Goal: Task Accomplishment & Management: Complete application form

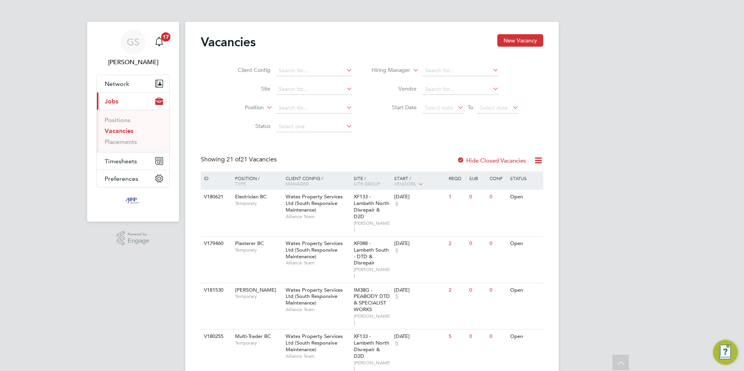
scroll to position [63, 0]
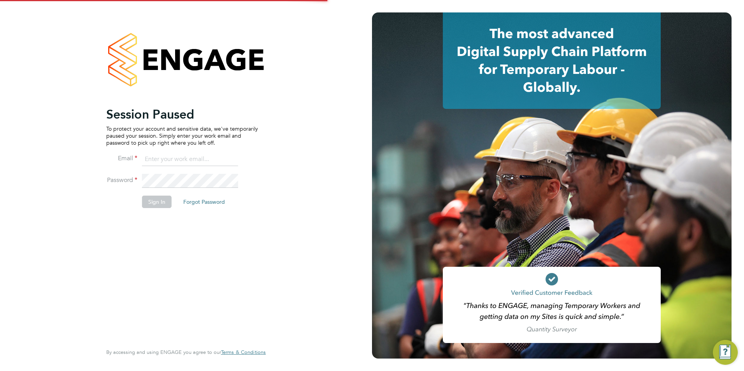
type input "george@mmpconsultancy.co.uk"
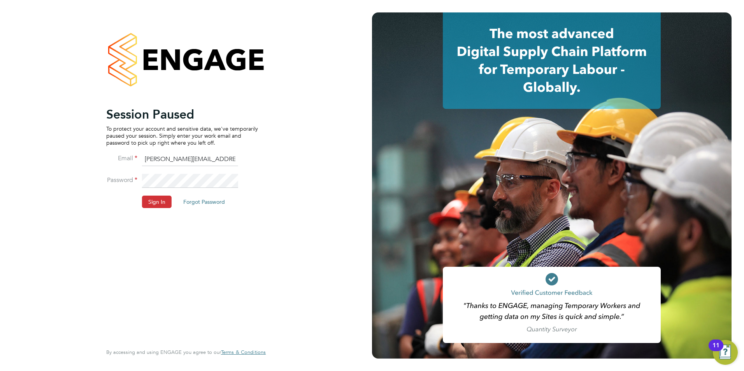
click at [160, 195] on li "Password" at bounding box center [182, 185] width 152 height 22
click at [162, 206] on button "Sign In" at bounding box center [157, 202] width 30 height 12
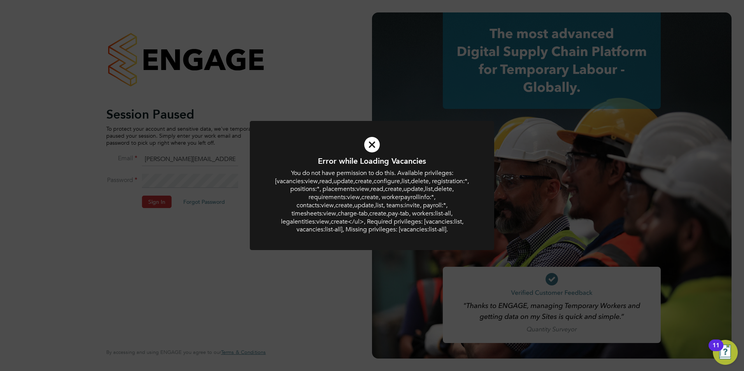
click at [168, 237] on div "Error while Loading Vacancies You do not have permission to do this. Available …" at bounding box center [372, 185] width 744 height 371
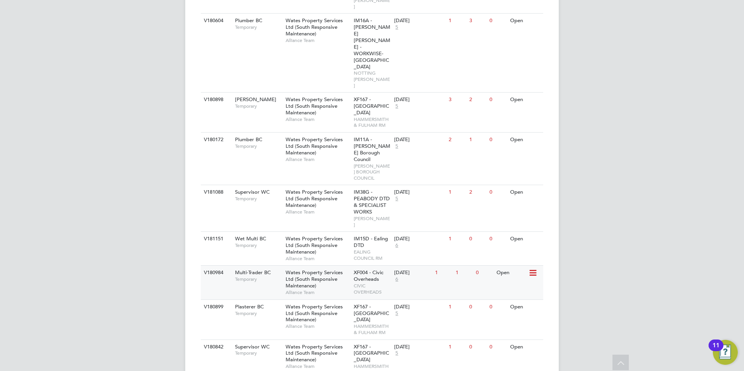
scroll to position [584, 0]
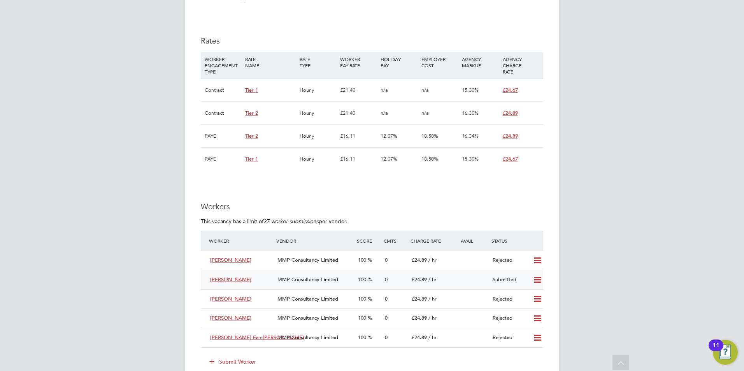
click at [534, 278] on icon at bounding box center [538, 280] width 10 height 6
click at [562, 262] on div "GS George Stacey Notifications 20 Applications: Network Businesses Sites Worker…" at bounding box center [372, 111] width 744 height 1157
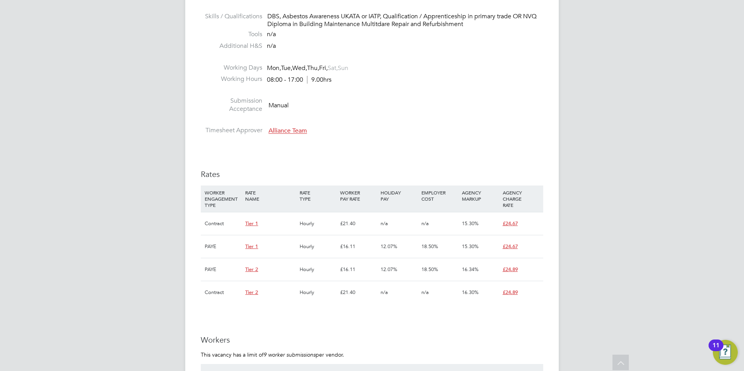
scroll to position [701, 0]
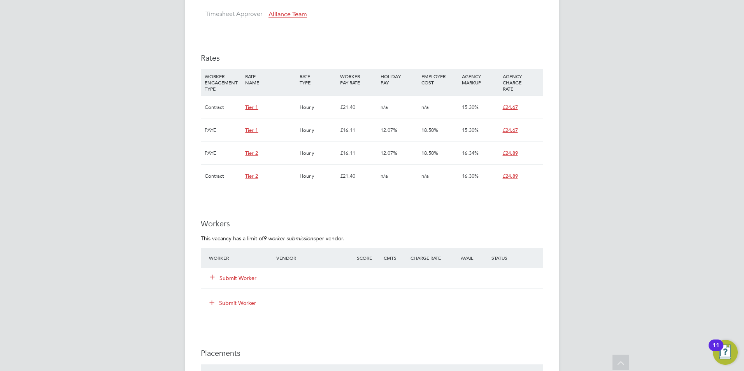
drag, startPoint x: 247, startPoint y: 280, endPoint x: 220, endPoint y: 270, distance: 28.4
click at [247, 280] on button "Submit Worker" at bounding box center [233, 278] width 47 height 8
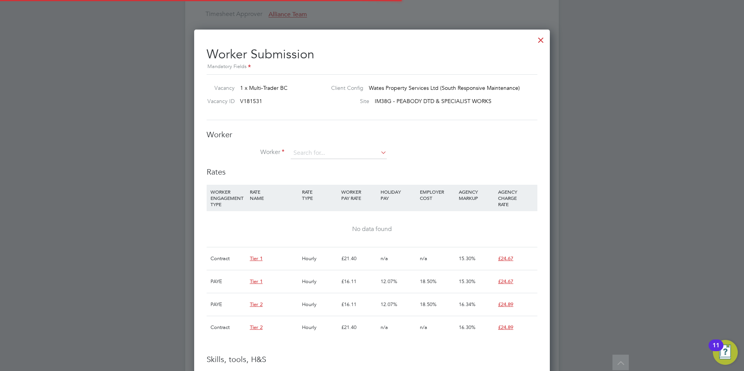
scroll to position [23, 53]
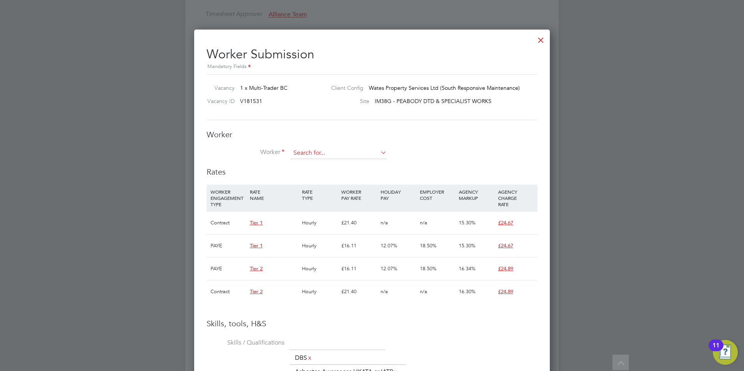
click at [305, 150] on input at bounding box center [339, 153] width 96 height 12
click at [335, 167] on li "Parviz Am iri (ParvizAmiriMMP1)" at bounding box center [347, 164] width 114 height 11
type input "Parviz Amiri (ParvizAmiriMMP1)"
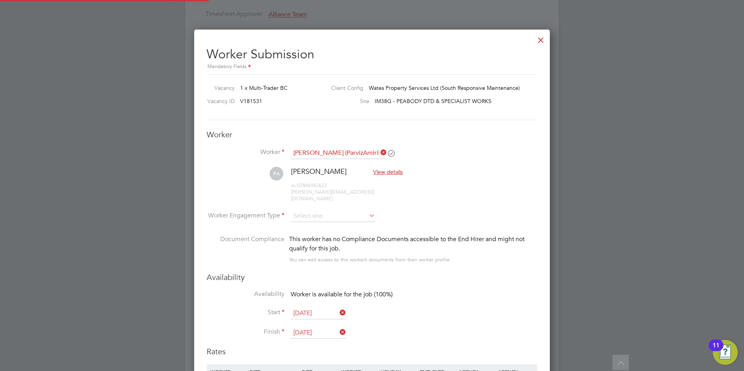
scroll to position [792, 356]
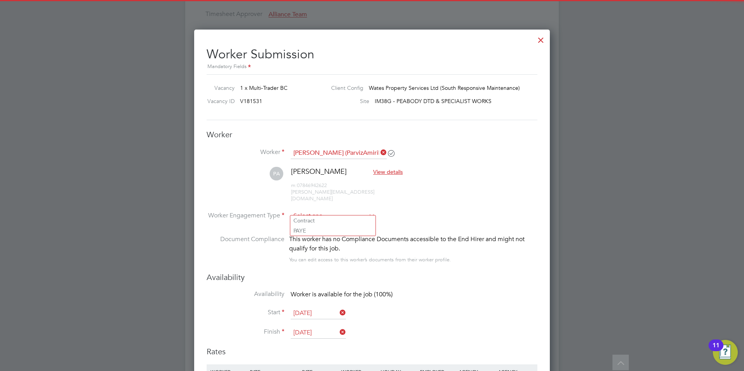
click at [324, 211] on input at bounding box center [333, 217] width 84 height 12
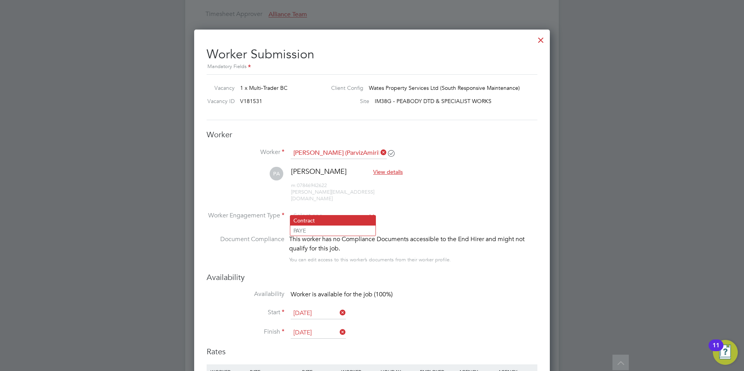
click at [324, 216] on li "Contract" at bounding box center [332, 221] width 85 height 10
type input "Contract"
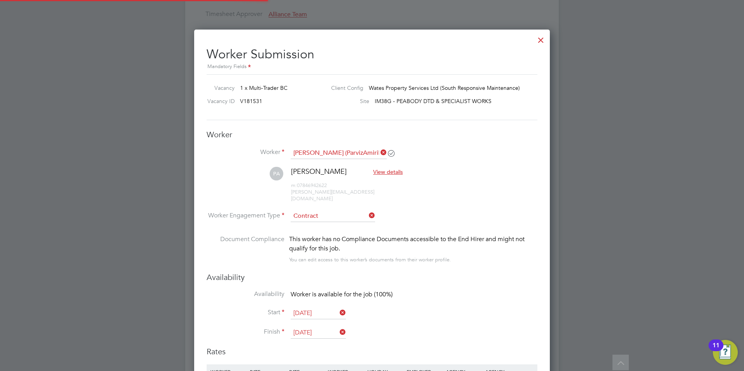
scroll to position [23, 40]
click at [319, 327] on input "[DATE]" at bounding box center [318, 333] width 55 height 12
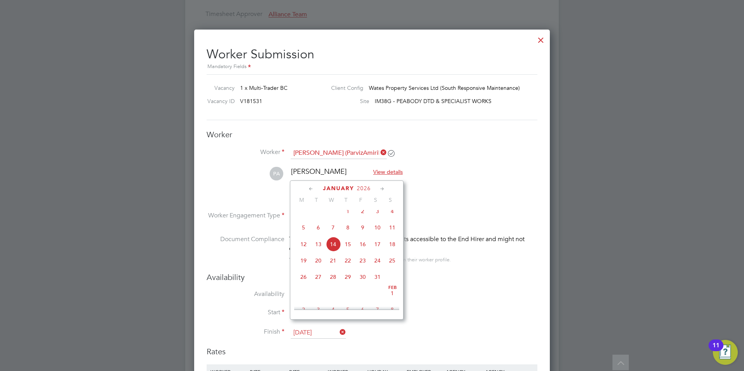
click at [380, 188] on icon at bounding box center [382, 189] width 7 height 9
click at [381, 188] on icon at bounding box center [382, 189] width 7 height 9
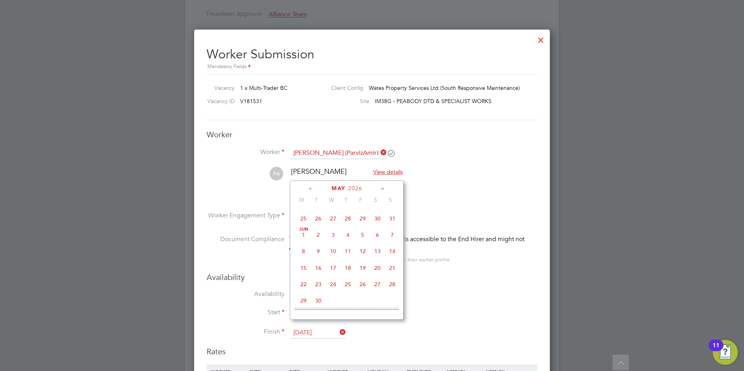
click at [381, 188] on icon at bounding box center [382, 189] width 7 height 9
click at [366, 268] on span "25" at bounding box center [362, 260] width 15 height 15
type input "25 Sep 2026"
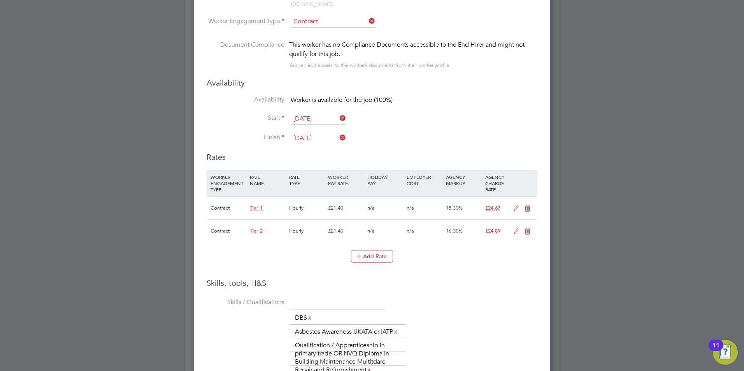
drag, startPoint x: 524, startPoint y: 201, endPoint x: 509, endPoint y: 209, distance: 16.9
click at [524, 205] on icon at bounding box center [528, 208] width 10 height 6
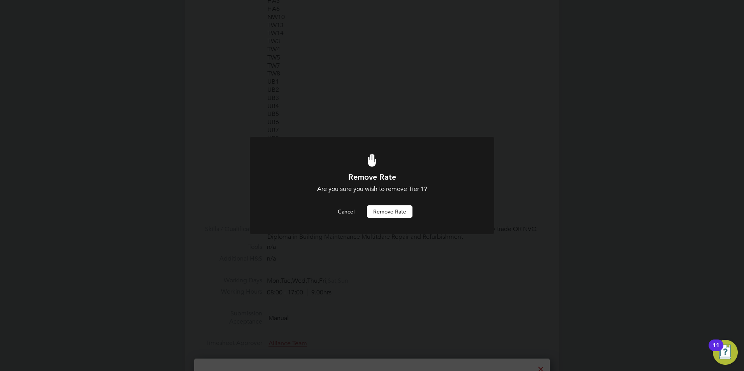
click at [405, 213] on button "Remove rate" at bounding box center [390, 211] width 46 height 12
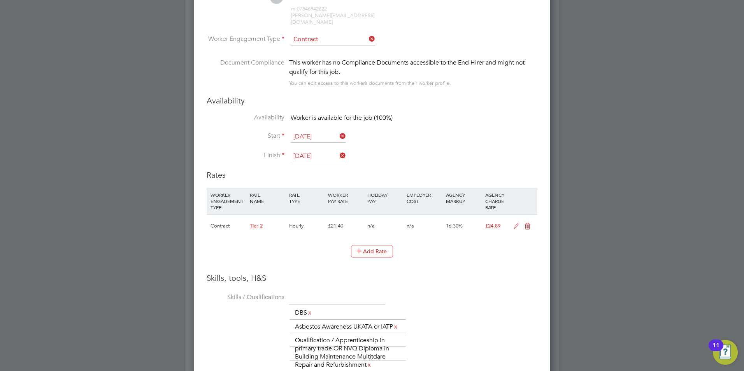
click at [513, 223] on icon at bounding box center [516, 226] width 10 height 6
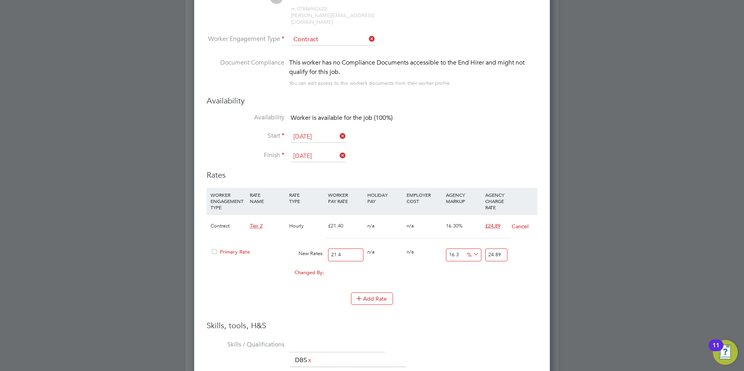
click at [213, 251] on div at bounding box center [215, 254] width 8 height 6
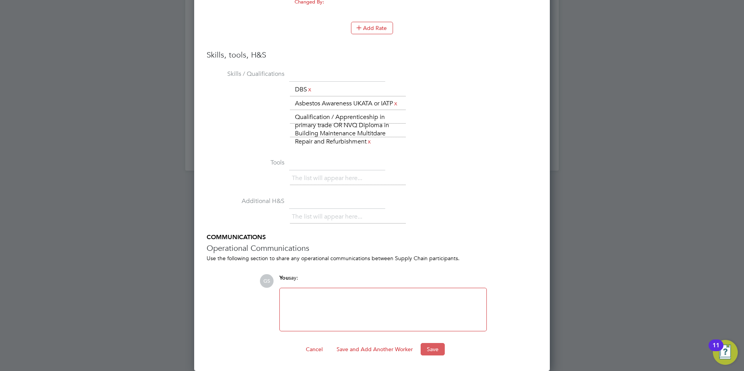
click at [427, 348] on button "Save" at bounding box center [433, 349] width 24 height 12
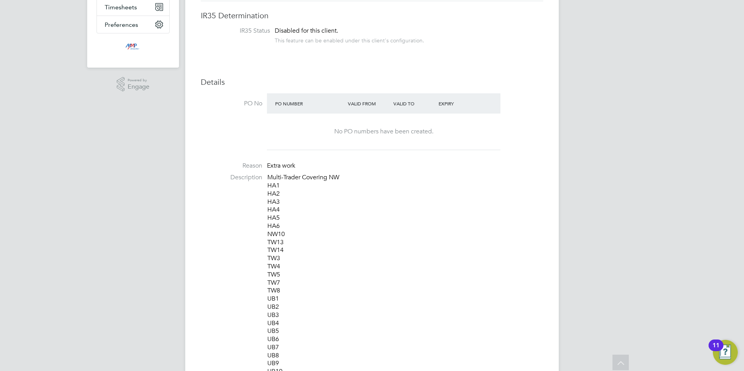
scroll to position [0, 0]
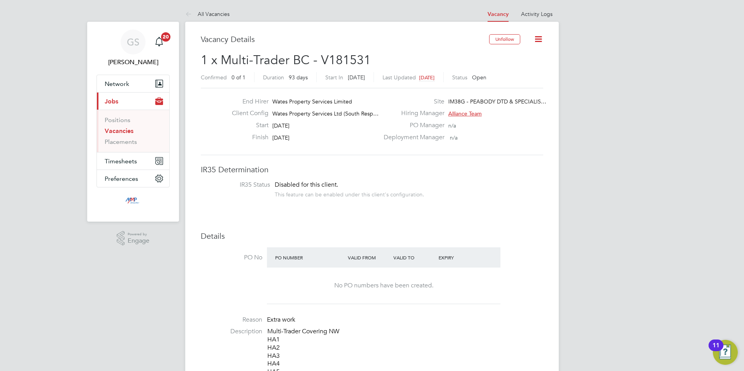
click at [115, 130] on link "Vacancies" at bounding box center [119, 130] width 29 height 7
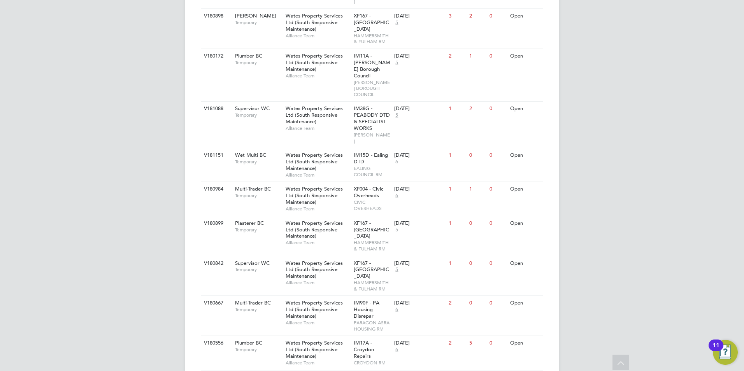
scroll to position [645, 0]
